Goal: Information Seeking & Learning: Learn about a topic

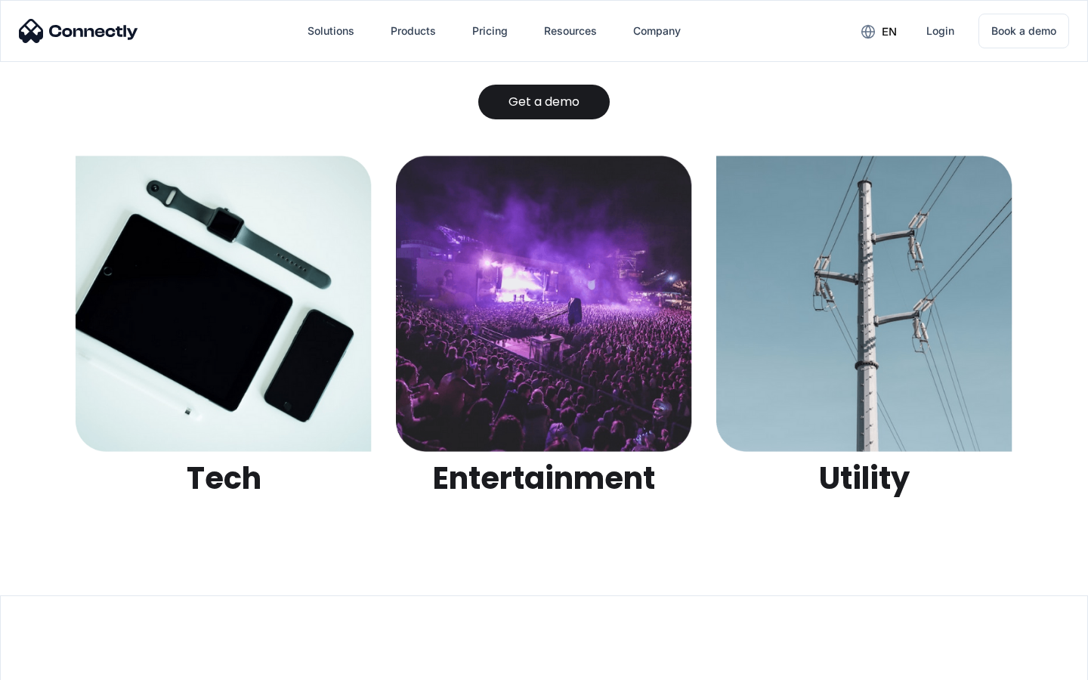
scroll to position [4765, 0]
